Goal: Check status: Check status

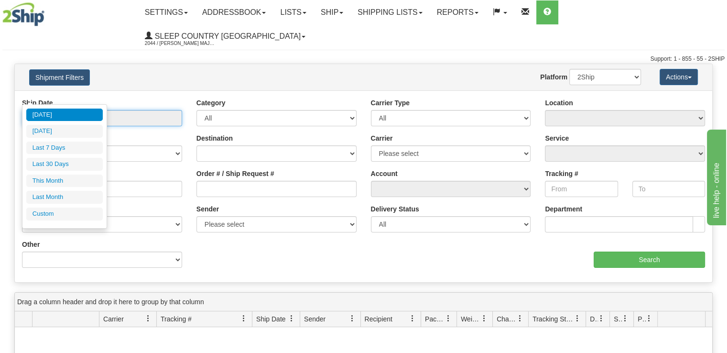
click at [130, 110] on input "From [DATE] To [DATE]" at bounding box center [102, 118] width 160 height 16
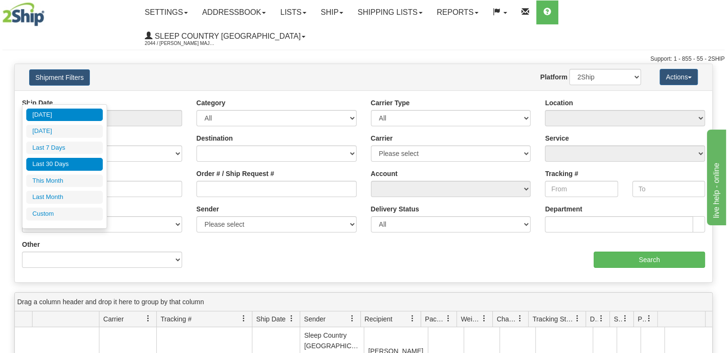
click at [74, 159] on li "Last 30 Days" at bounding box center [64, 164] width 77 height 13
type input "From [DATE] To [DATE]"
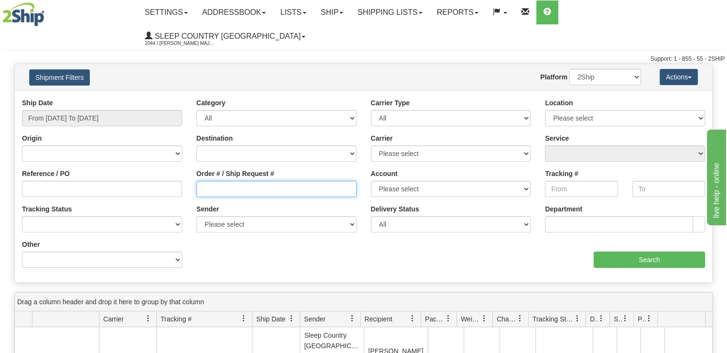
click at [257, 181] on input "Order # / Ship Request #" at bounding box center [277, 189] width 160 height 16
paste input "9002I098254"
type input "9002I098254"
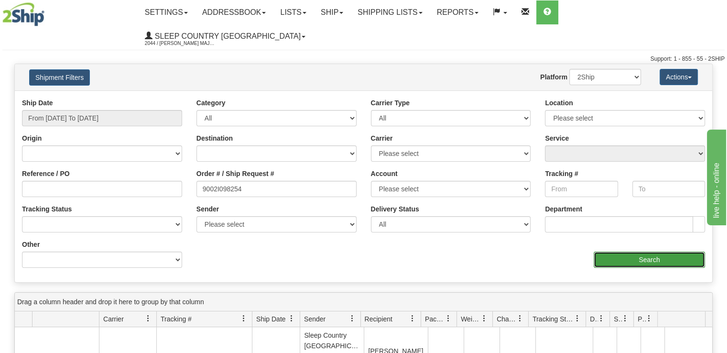
click at [673, 252] on input "Search" at bounding box center [649, 260] width 111 height 16
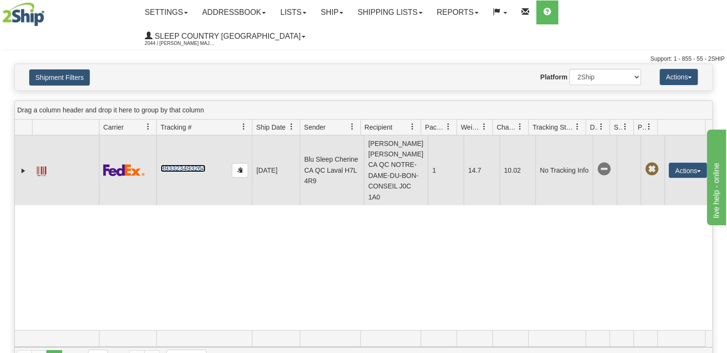
click at [174, 165] on link "393323493264" at bounding box center [183, 169] width 44 height 8
